Goal: Check status: Check status

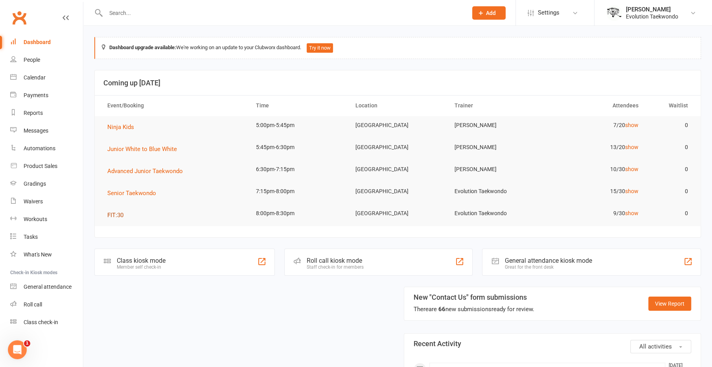
click at [110, 214] on span "FIT:30" at bounding box center [115, 214] width 16 height 7
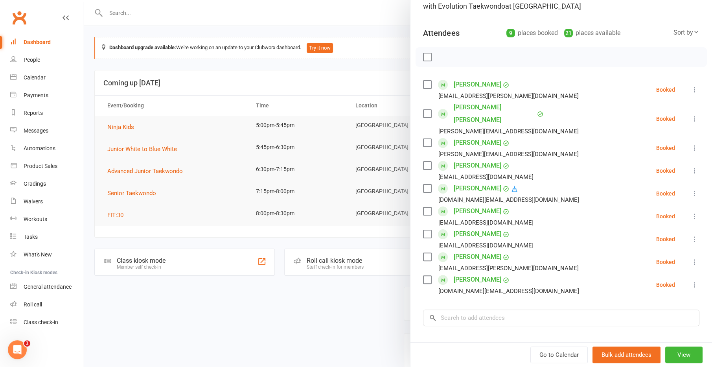
scroll to position [69, 0]
click at [332, 324] on div at bounding box center [397, 183] width 629 height 367
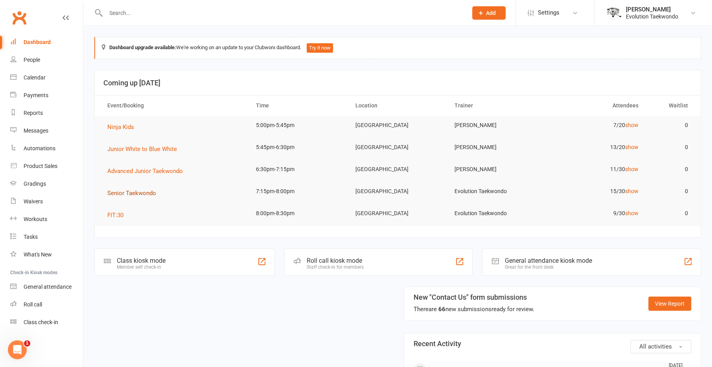
click at [121, 195] on span "Senior Taekwondo" at bounding box center [131, 192] width 49 height 7
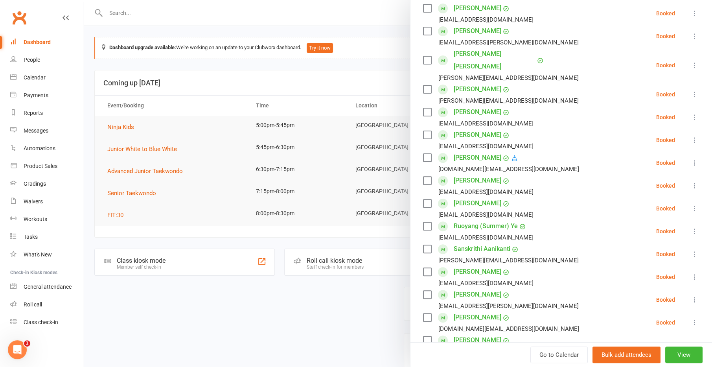
scroll to position [144, 0]
